Goal: Information Seeking & Learning: Learn about a topic

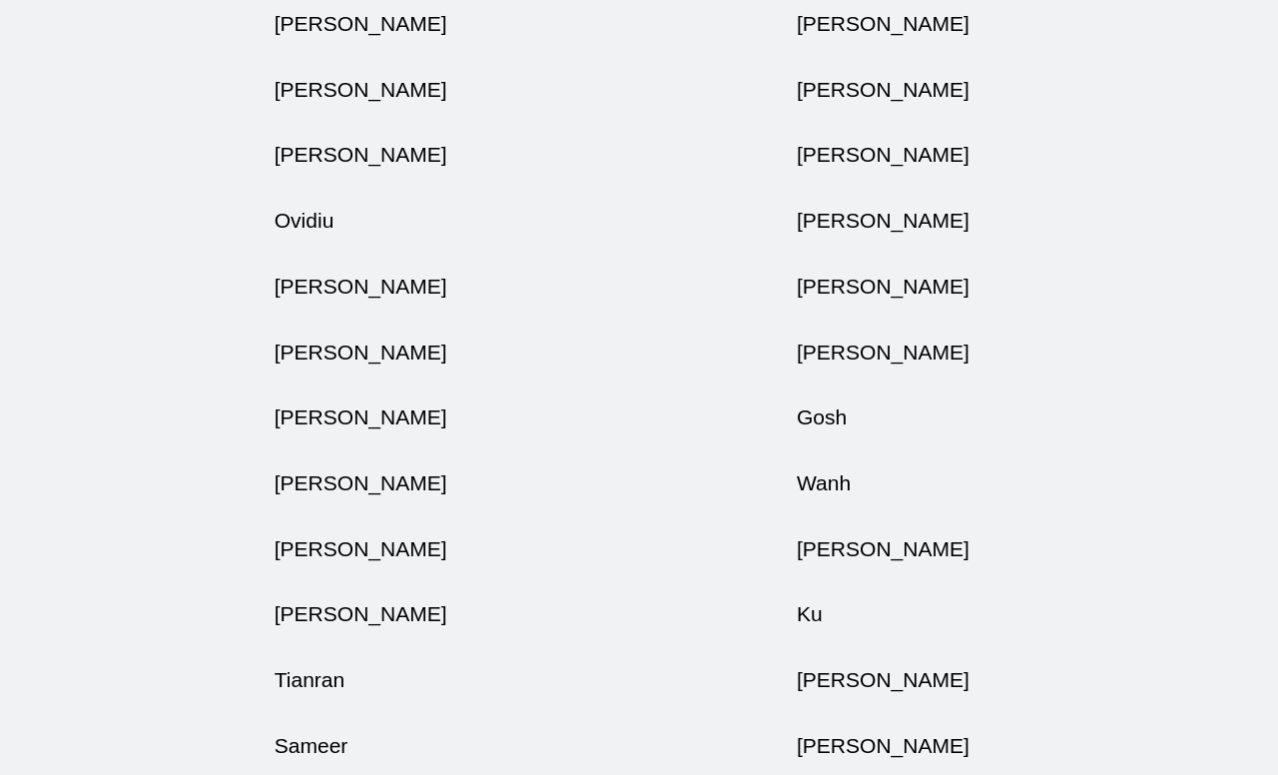
scroll to position [3368, 12]
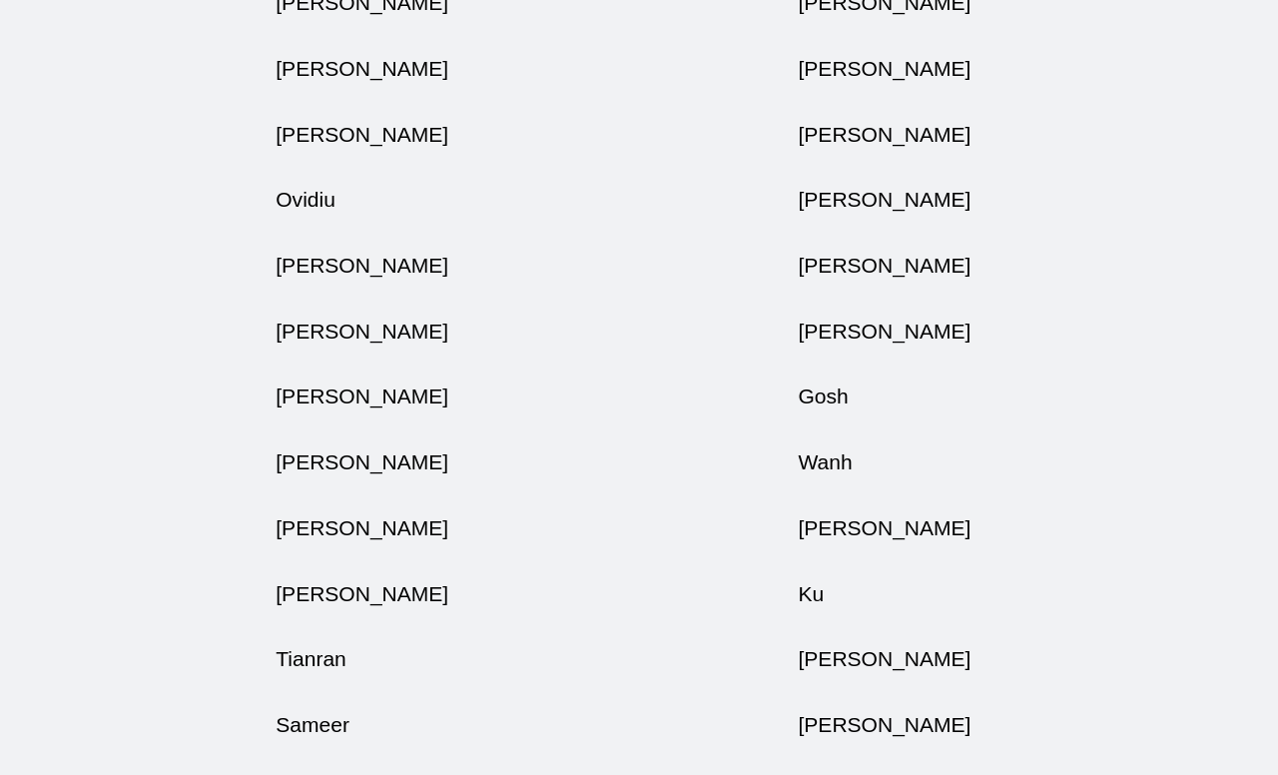
click at [244, 360] on td "[PERSON_NAME]" at bounding box center [409, 335] width 398 height 50
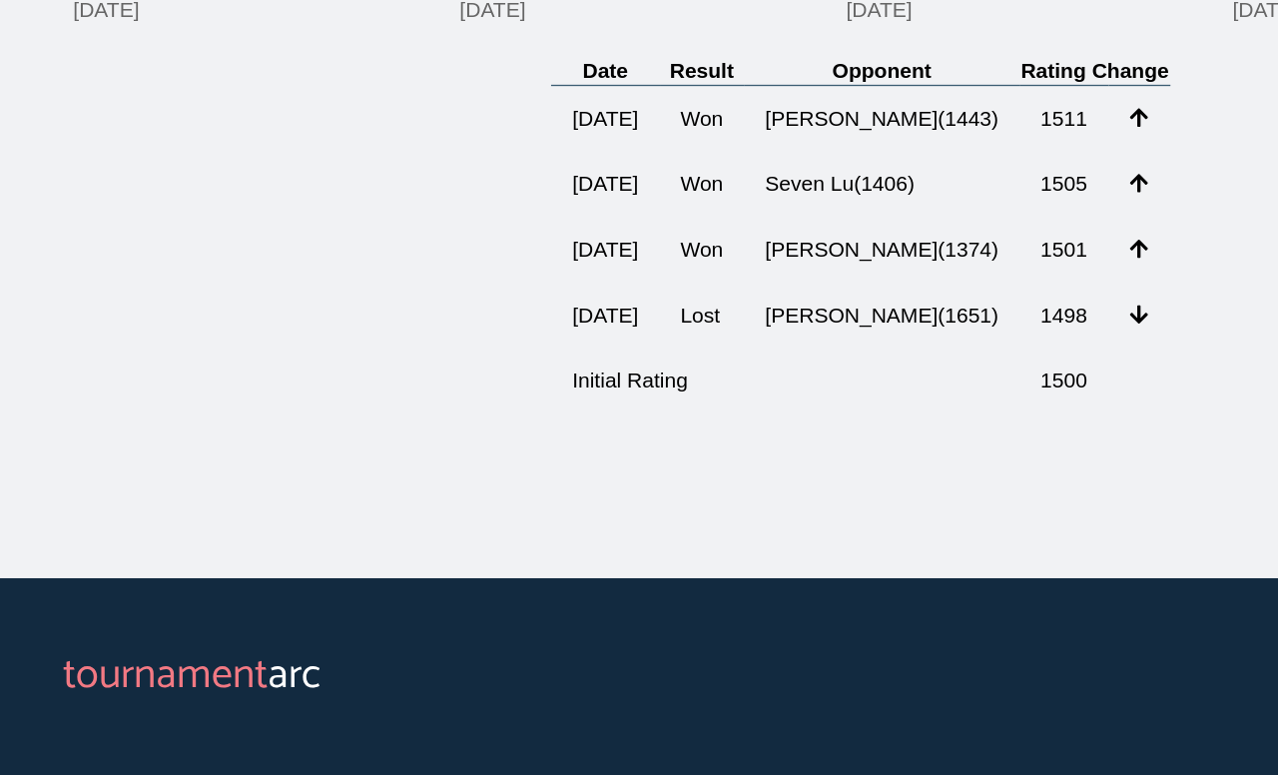
scroll to position [350, 0]
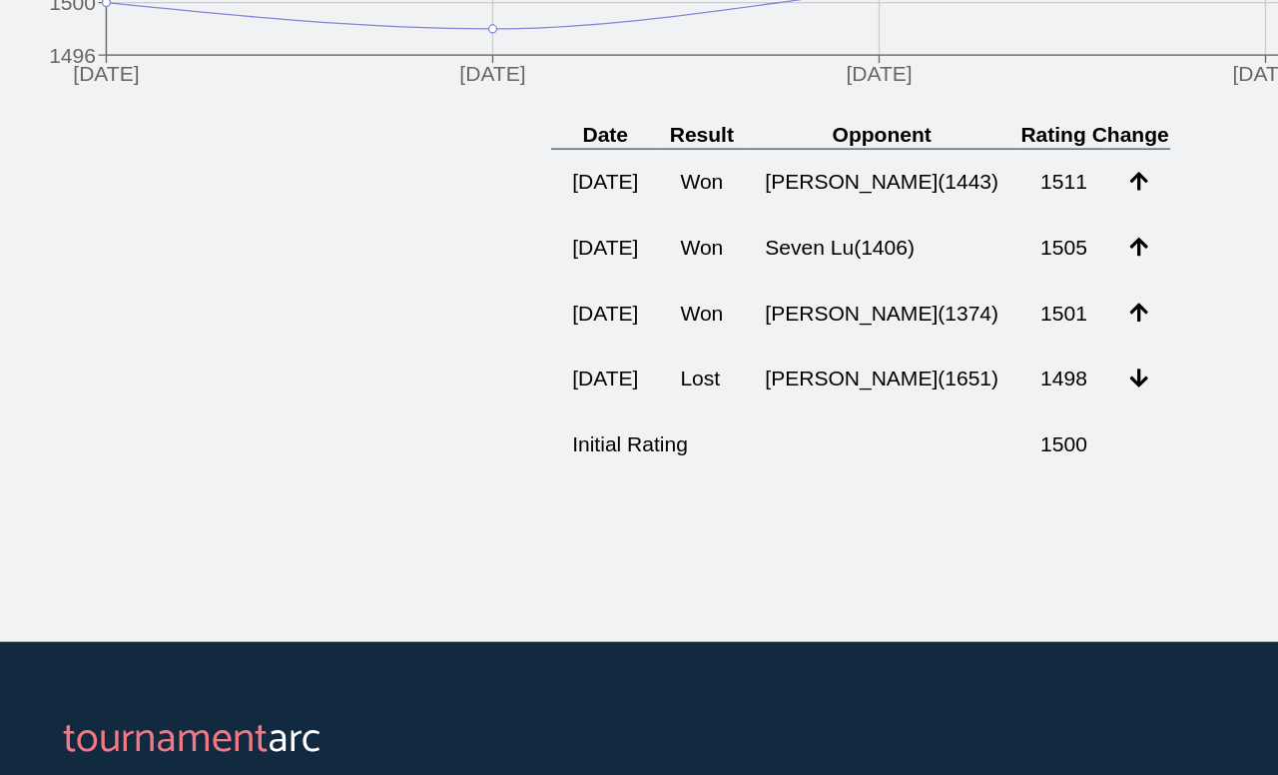
click at [665, 248] on td "Seven Lu ( 1406 )" at bounding box center [671, 273] width 210 height 50
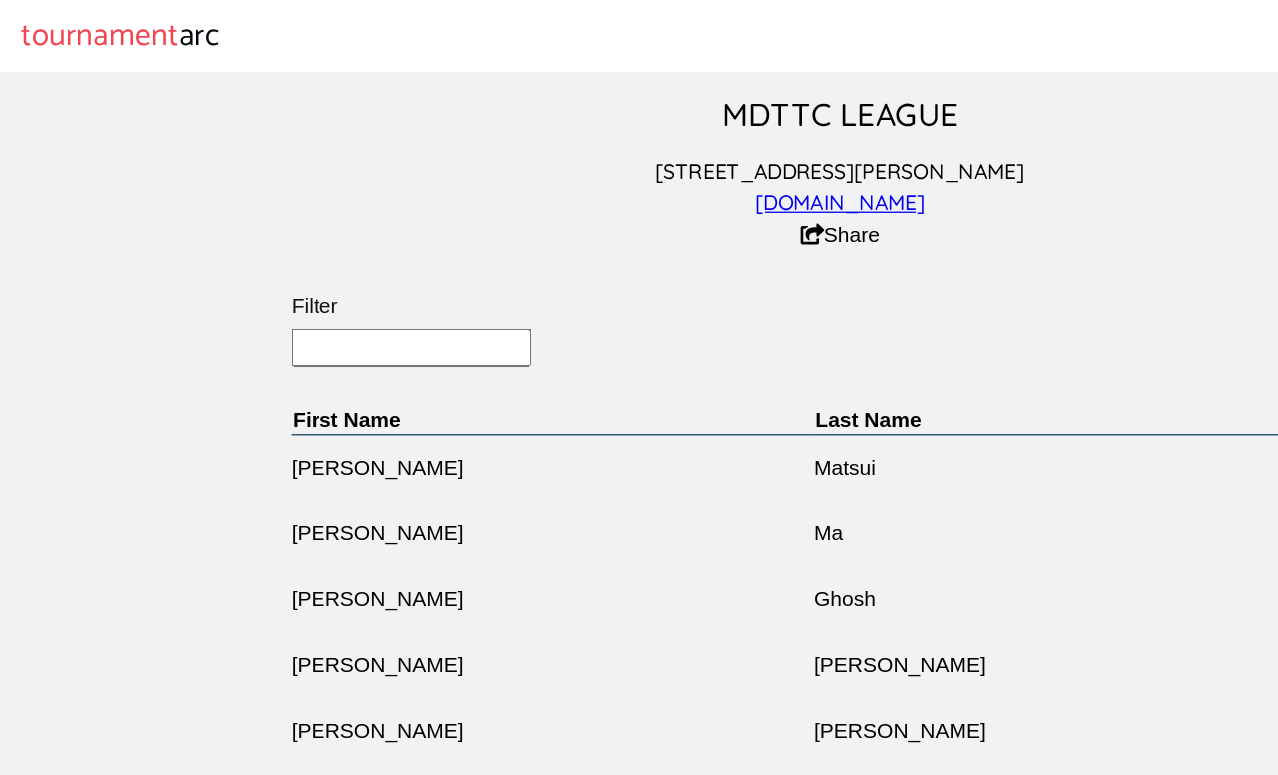
click at [320, 270] on input "Filter" at bounding box center [313, 264] width 183 height 29
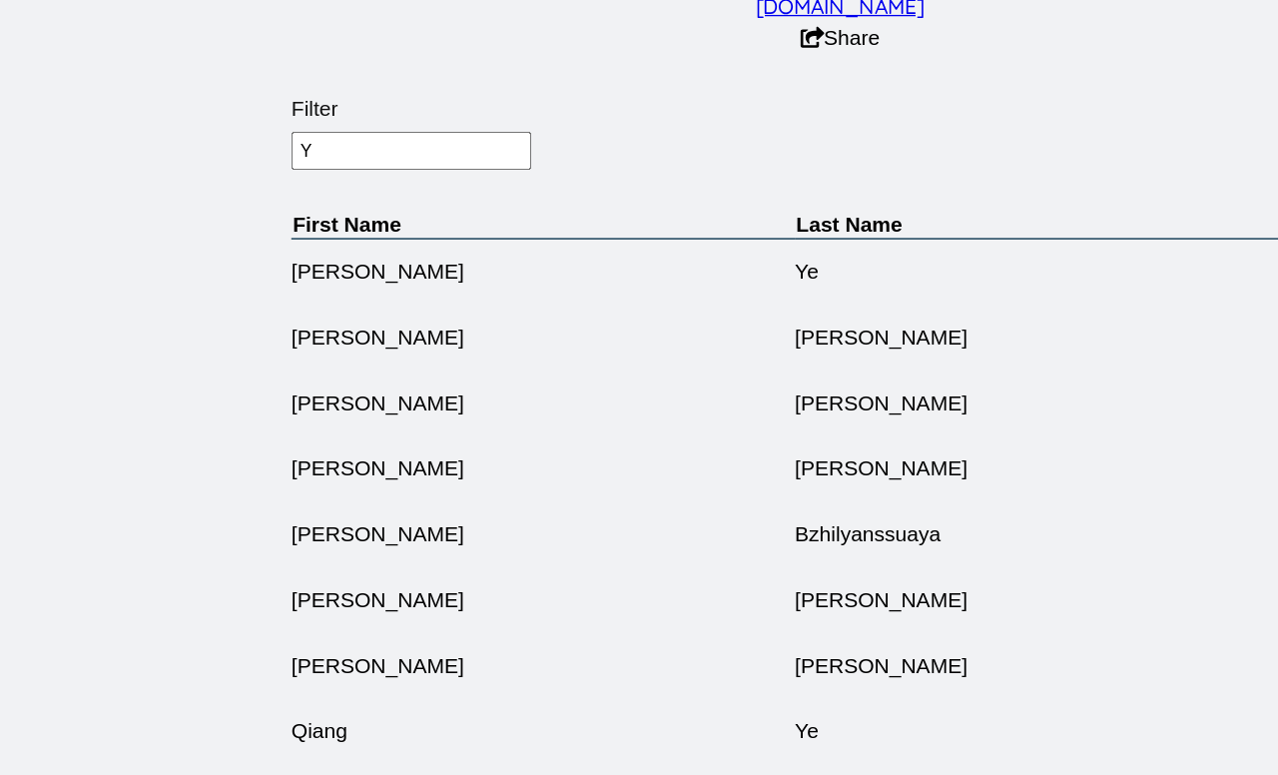
type input "Yu"
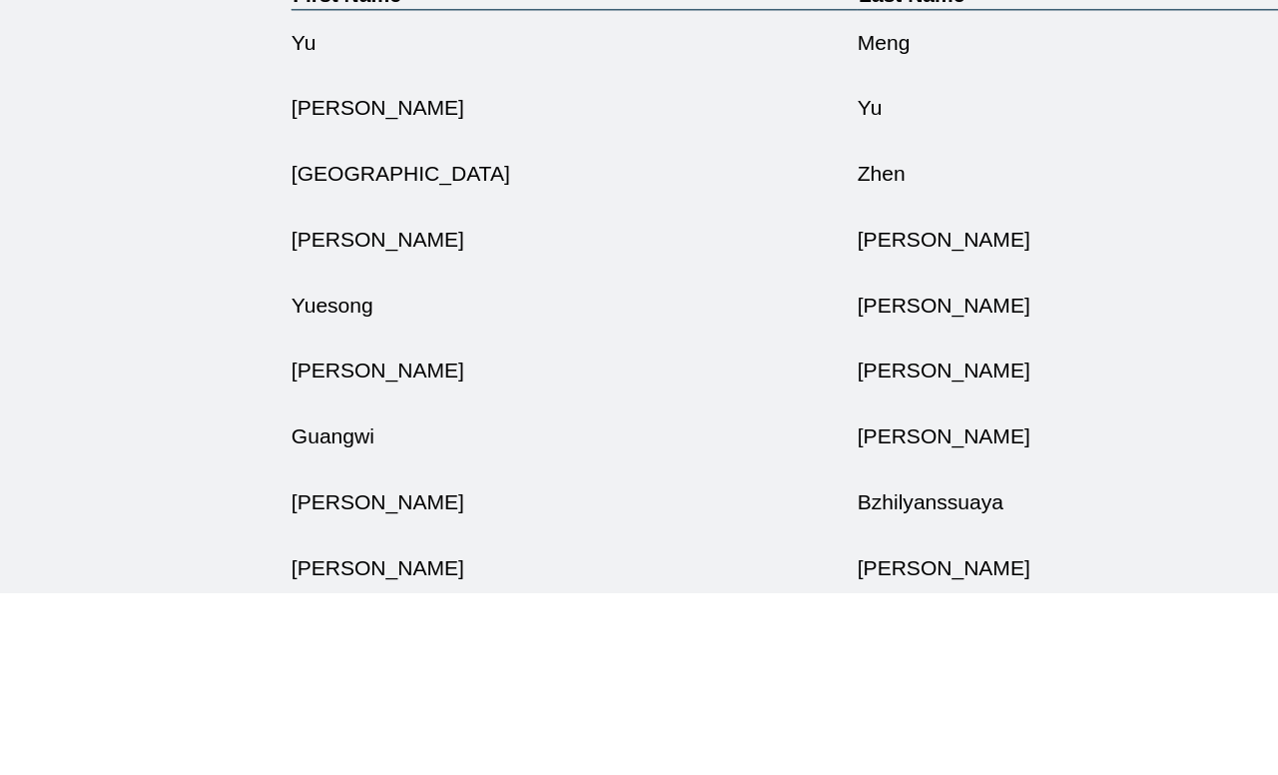
click at [364, 382] on td "[PERSON_NAME]" at bounding box center [437, 407] width 430 height 50
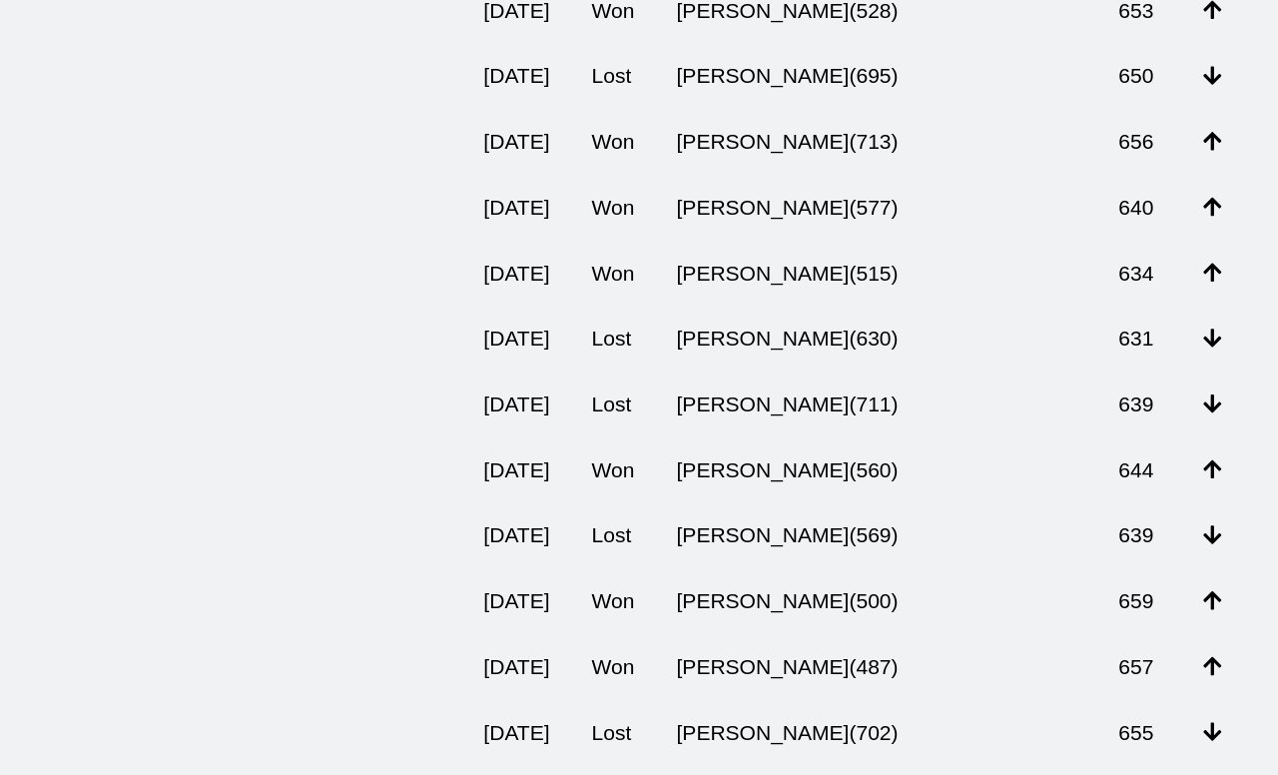
scroll to position [921, 0]
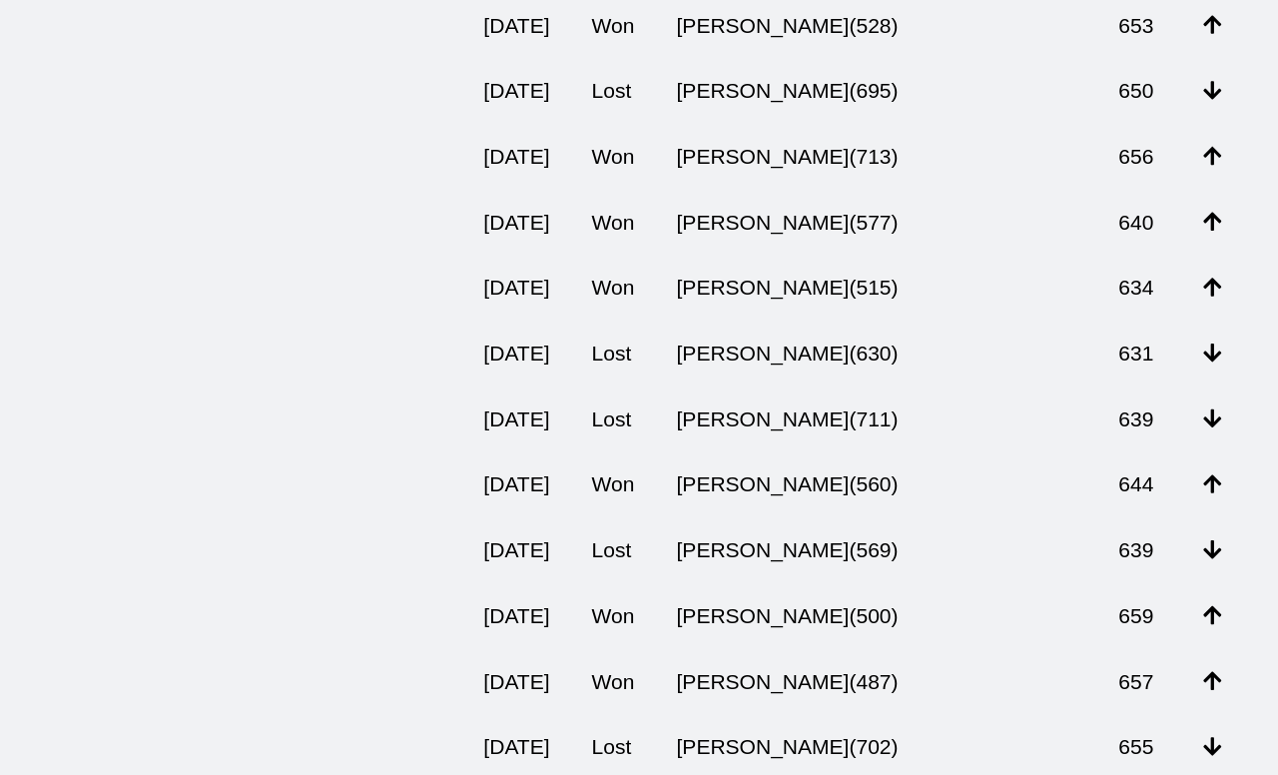
click at [640, 414] on td "[PERSON_NAME] ( 711 )" at bounding box center [671, 439] width 337 height 50
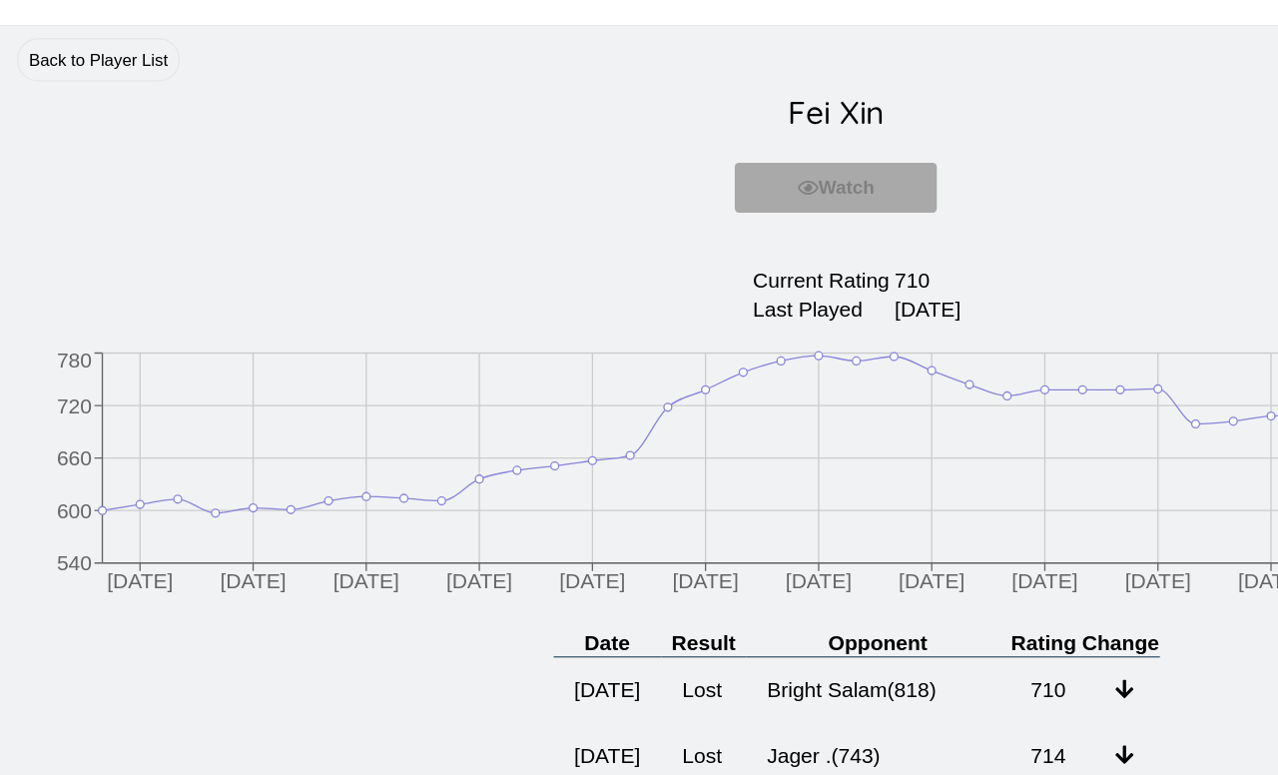
click at [869, 145] on div "Watch You must be logged in to watch" at bounding box center [639, 179] width 1246 height 70
click at [884, 188] on header "[PERSON_NAME] Watch You must be logged in to watch" at bounding box center [639, 156] width 1246 height 132
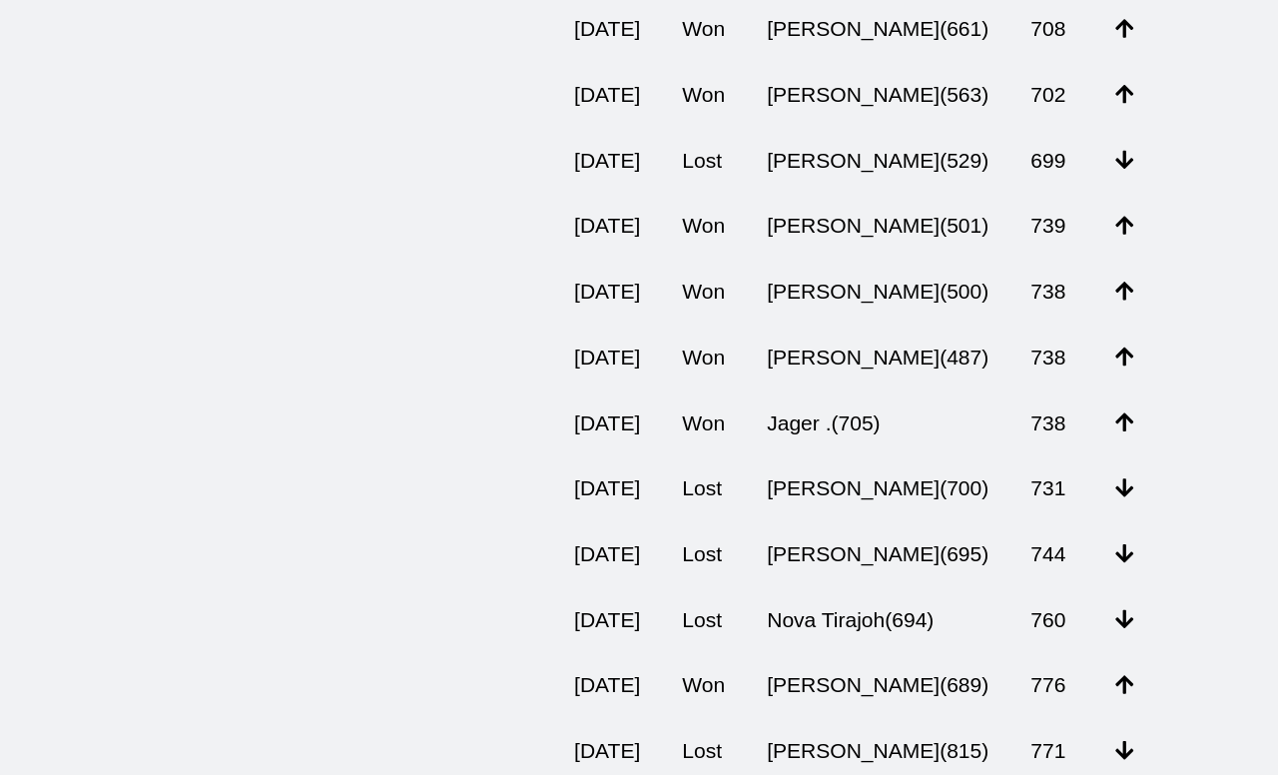
scroll to position [909, 0]
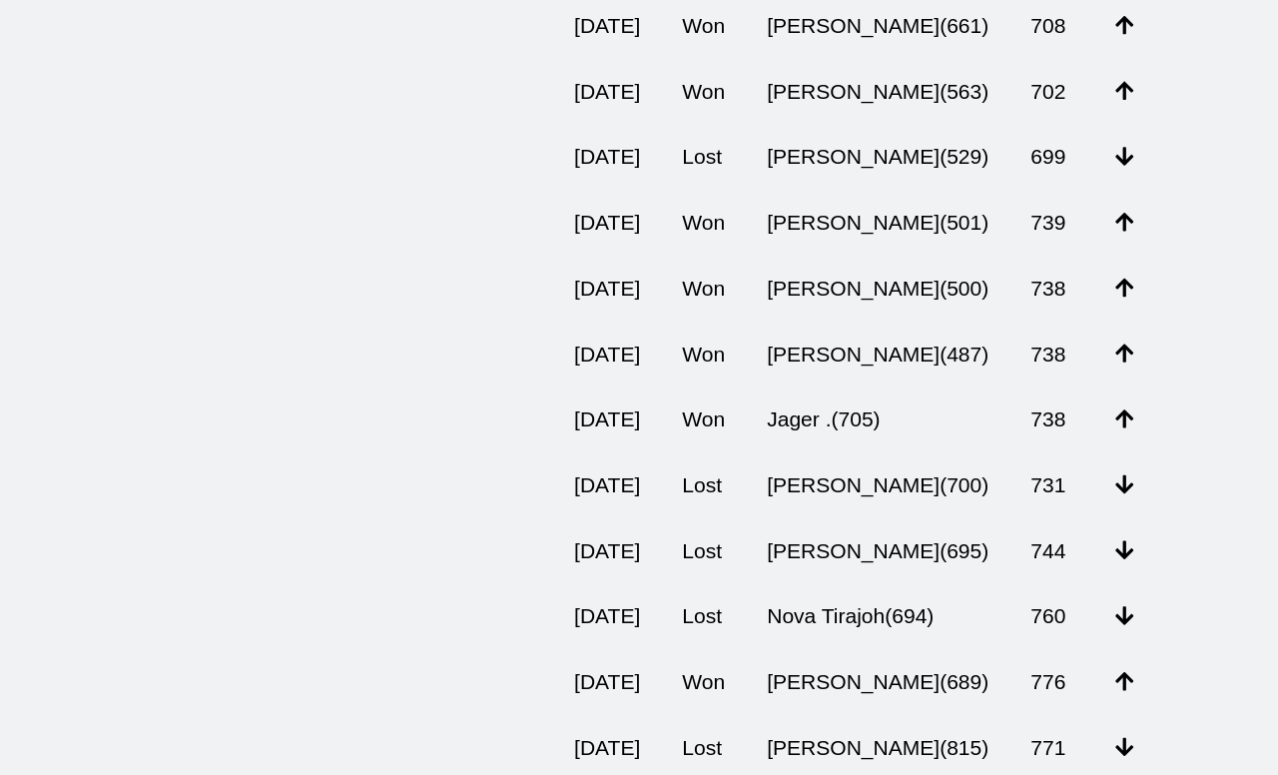
click at [762, 476] on td "[PERSON_NAME] ( 700 )" at bounding box center [671, 501] width 201 height 50
